Goal: Task Accomplishment & Management: Complete application form

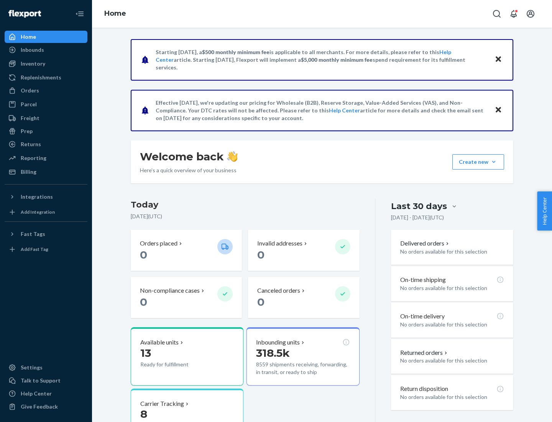
click at [494, 162] on button "Create new Create new inbound Create new order Create new product" at bounding box center [479, 161] width 52 height 15
click at [46, 50] on div "Inbounds" at bounding box center [45, 49] width 81 height 11
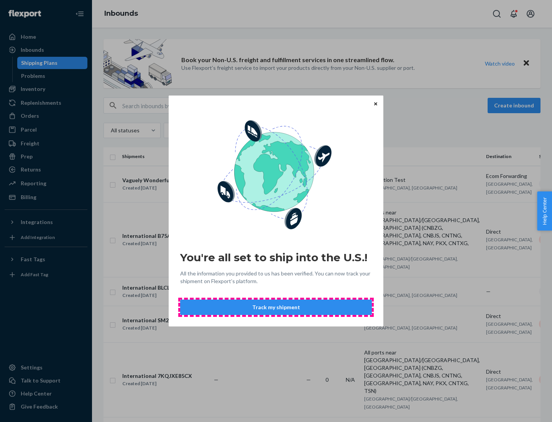
click at [276, 307] on button "Track my shipment" at bounding box center [276, 307] width 192 height 15
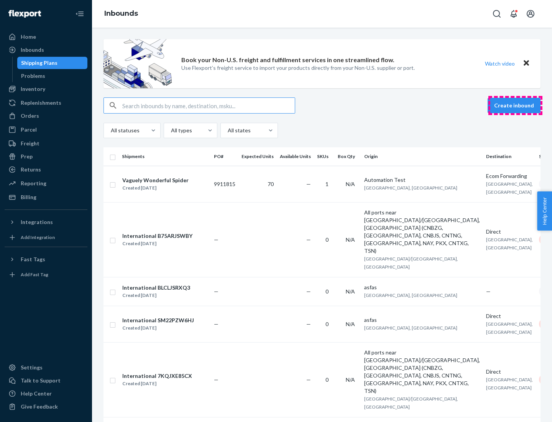
click at [516, 105] on button "Create inbound" at bounding box center [514, 105] width 53 height 15
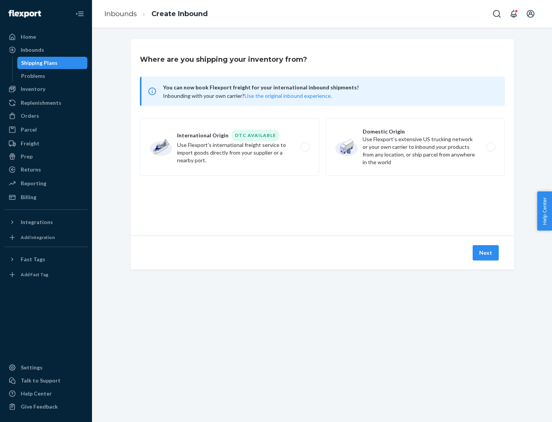
click at [230, 147] on label "International Origin DTC Available Use Flexport's international freight service…" at bounding box center [230, 147] width 180 height 58
click at [305, 147] on input "International Origin DTC Available Use Flexport's international freight service…" at bounding box center [307, 147] width 5 height 5
radio input "true"
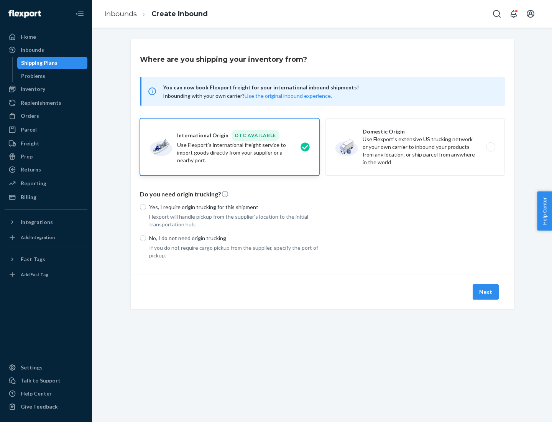
click at [234, 238] on p "No, I do not need origin trucking" at bounding box center [234, 238] width 170 height 8
click at [146, 238] on input "No, I do not need origin trucking" at bounding box center [143, 238] width 6 height 6
radio input "true"
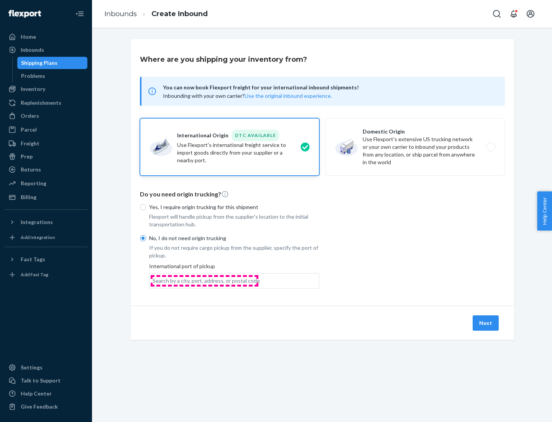
click at [204, 280] on div "Search by a city, port, address, or postal code" at bounding box center [206, 281] width 107 height 8
click at [153, 280] on input "Search by a city, port, address, or postal code" at bounding box center [153, 281] width 1 height 8
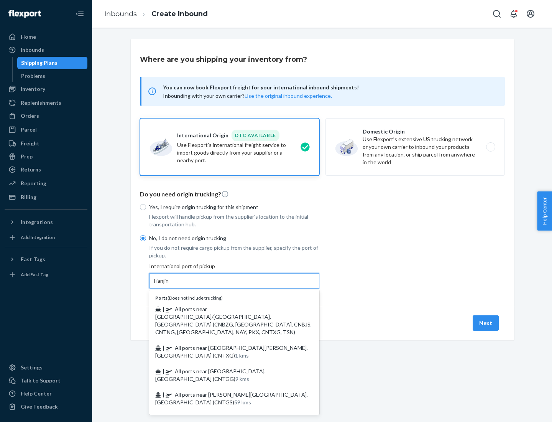
click at [227, 309] on span "| All ports near [GEOGRAPHIC_DATA]/[GEOGRAPHIC_DATA], [GEOGRAPHIC_DATA] (CNBZG,…" at bounding box center [233, 321] width 156 height 30
click at [170, 285] on input "Tianjin" at bounding box center [161, 281] width 17 height 8
type input "All ports near [GEOGRAPHIC_DATA]/[GEOGRAPHIC_DATA], [GEOGRAPHIC_DATA] (CNBZG, […"
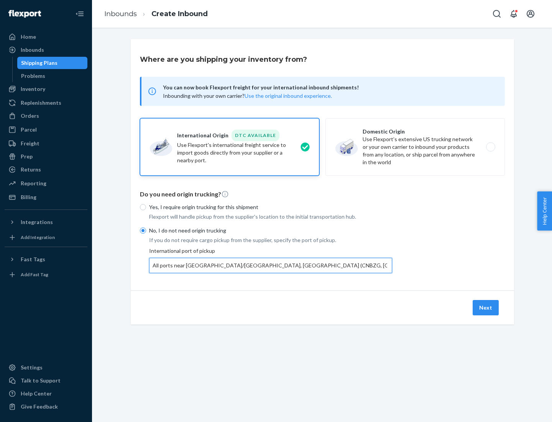
click at [486, 307] on button "Next" at bounding box center [486, 307] width 26 height 15
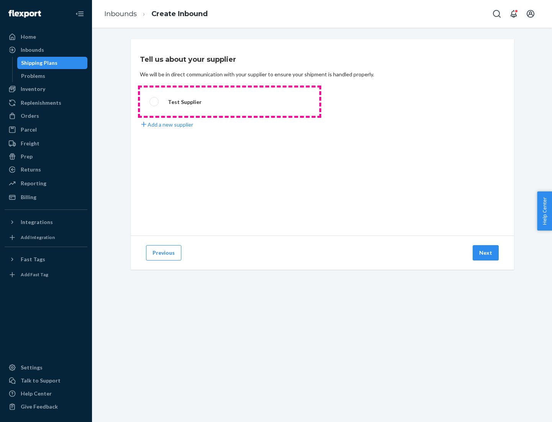
click at [230, 102] on label "Test Supplier" at bounding box center [230, 101] width 180 height 28
click at [155, 102] on input "Test Supplier" at bounding box center [152, 101] width 5 height 5
radio input "true"
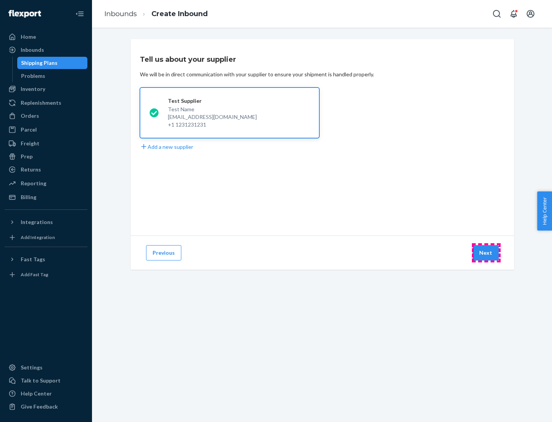
click at [486, 253] on button "Next" at bounding box center [486, 252] width 26 height 15
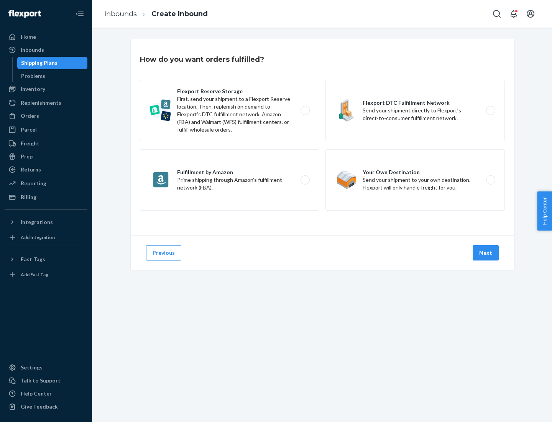
click at [230, 110] on label "Flexport Reserve Storage First, send your shipment to a Flexport Reserve locati…" at bounding box center [230, 110] width 180 height 61
click at [305, 110] on input "Flexport Reserve Storage First, send your shipment to a Flexport Reserve locati…" at bounding box center [307, 110] width 5 height 5
radio input "true"
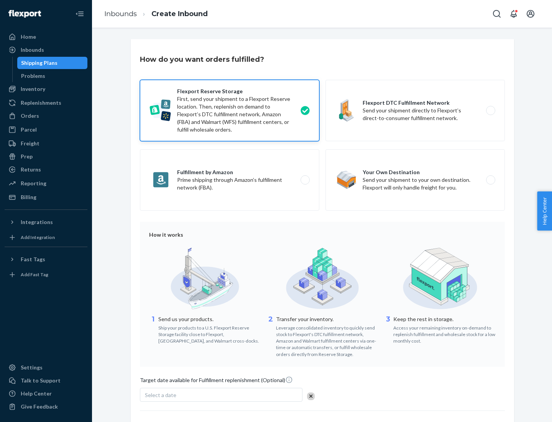
scroll to position [63, 0]
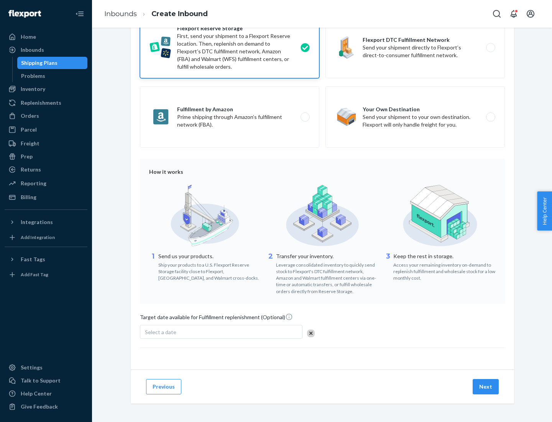
click at [486, 386] on button "Next" at bounding box center [486, 386] width 26 height 15
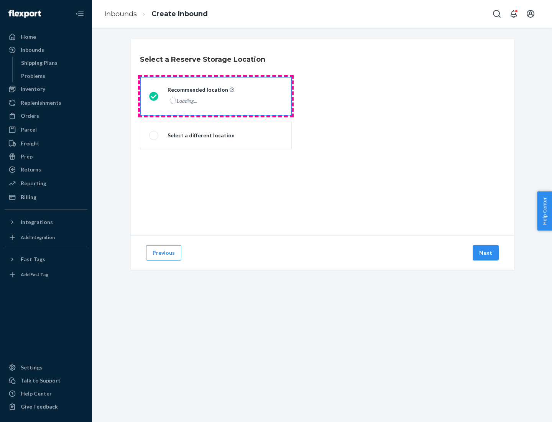
click at [216, 96] on div "Loading..." at bounding box center [200, 100] width 65 height 11
click at [154, 96] on input "Recommended location Loading..." at bounding box center [151, 96] width 5 height 5
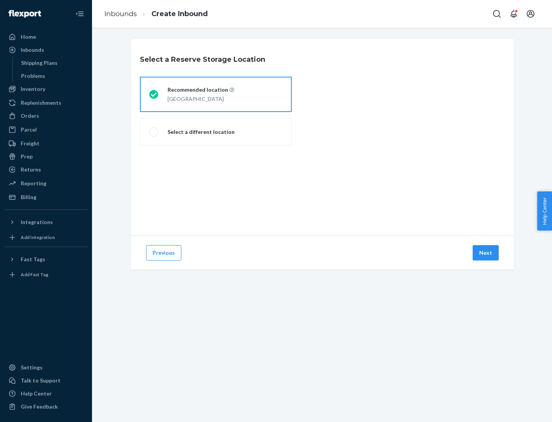
click at [486, 253] on button "Next" at bounding box center [486, 252] width 26 height 15
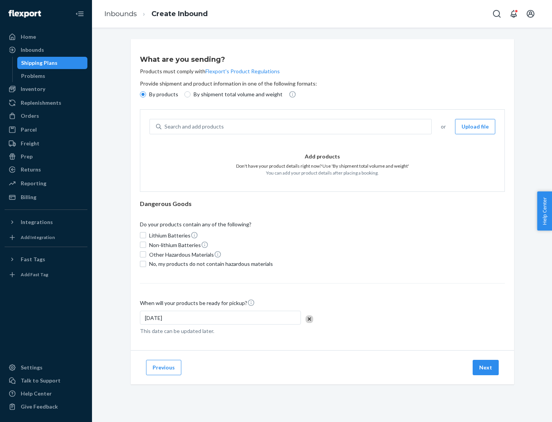
click at [297, 127] on div "Search and add products" at bounding box center [296, 127] width 270 height 14
click at [165, 127] on input "Search and add products" at bounding box center [165, 127] width 1 height 8
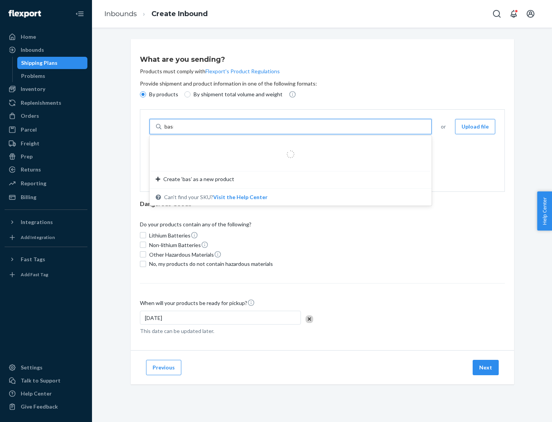
type input "basic"
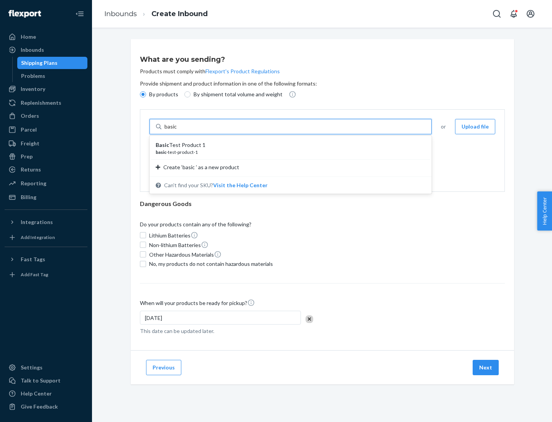
click at [288, 145] on div "Basic Test Product 1" at bounding box center [288, 145] width 264 height 8
click at [178, 130] on input "basic" at bounding box center [172, 127] width 14 height 8
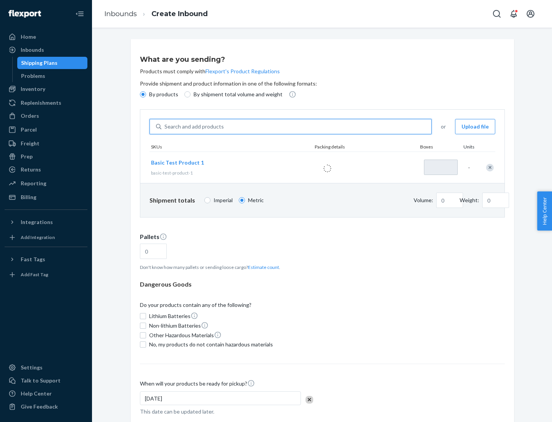
type input "1"
type input "1.09"
type input "3.27"
type input "3"
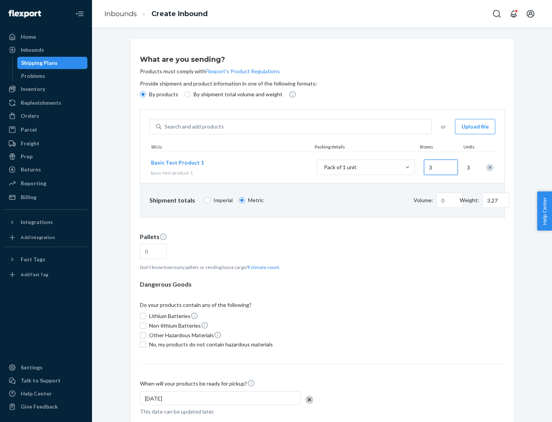
type input "0.01"
type input "32.66"
type input "30"
type input "0.07"
type input "326.59"
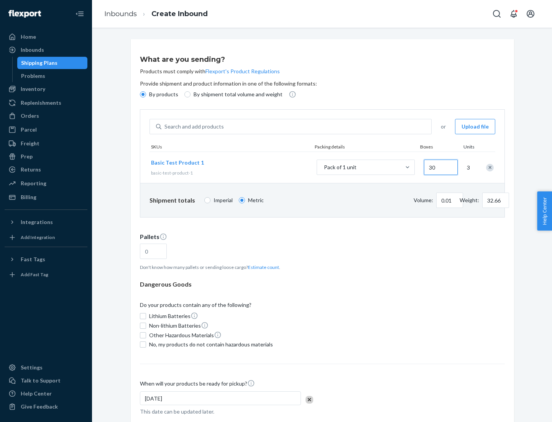
type input "300"
type input "0.68"
type input "3265.86"
type input "3000"
type input "1.09"
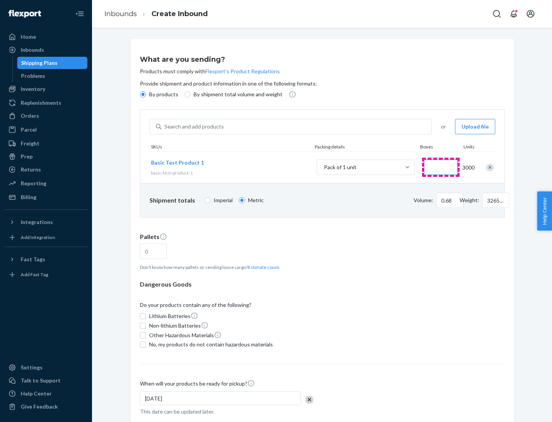
type input "1"
type input "10.89"
type input "10"
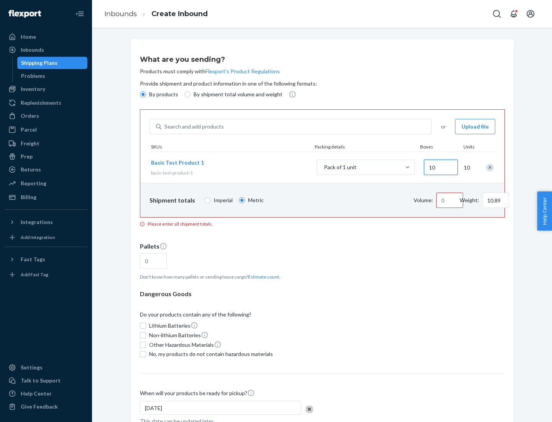
type input "0.02"
type input "108.86"
type input "100"
type input "0.23"
type input "1088.62"
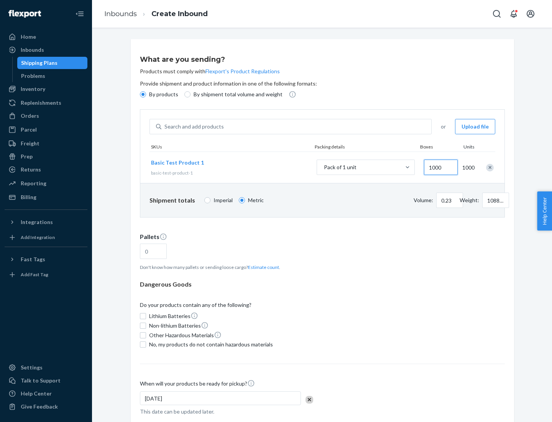
scroll to position [26, 0]
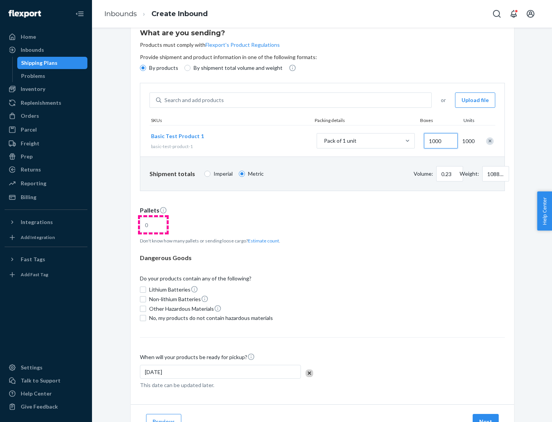
type input "1000"
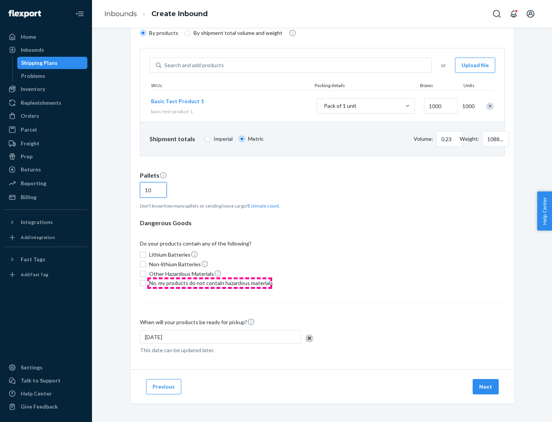
type input "10"
click at [210, 283] on span "No, my products do not contain hazardous materials" at bounding box center [211, 283] width 124 height 8
click at [146, 283] on input "No, my products do not contain hazardous materials" at bounding box center [143, 283] width 6 height 6
checkbox input "true"
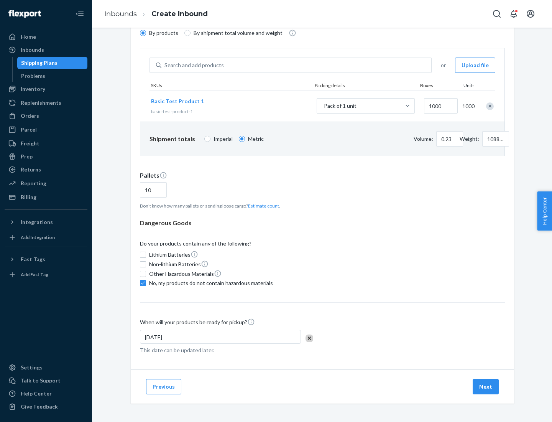
click at [486, 387] on button "Next" at bounding box center [486, 386] width 26 height 15
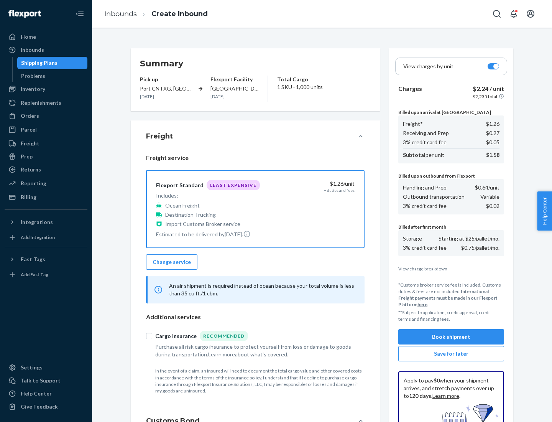
scroll to position [112, 0]
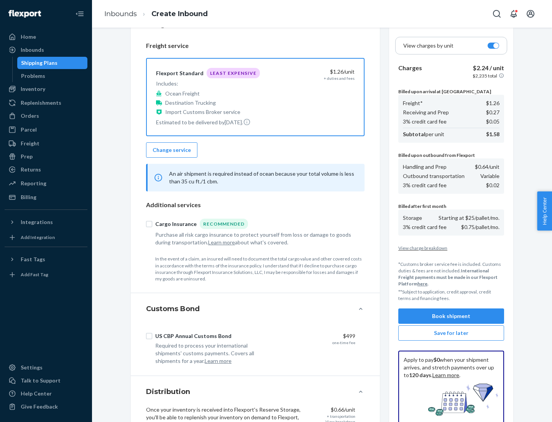
click at [451, 316] on button "Book shipment" at bounding box center [452, 315] width 106 height 15
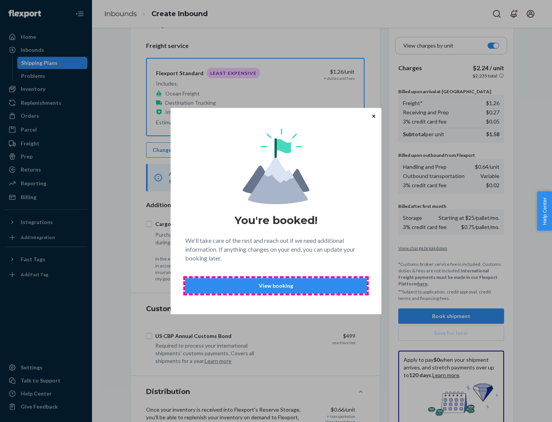
click at [276, 285] on p "View booking" at bounding box center [276, 286] width 169 height 8
